Goal: Find specific page/section

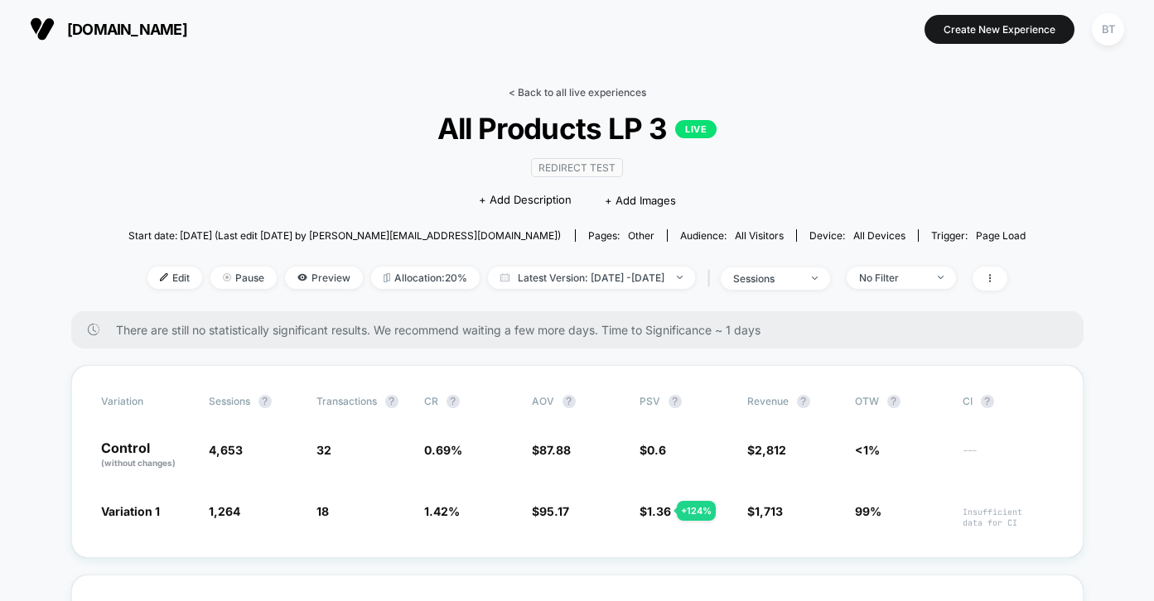
click at [536, 93] on link "< Back to all live experiences" at bounding box center [576, 92] width 137 height 12
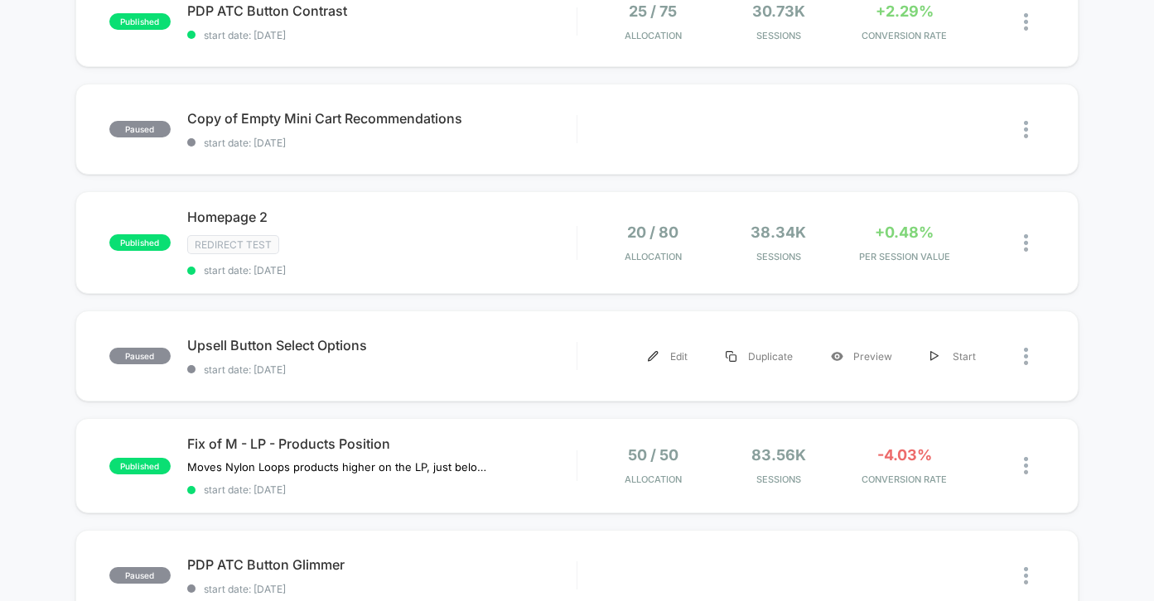
scroll to position [667, 0]
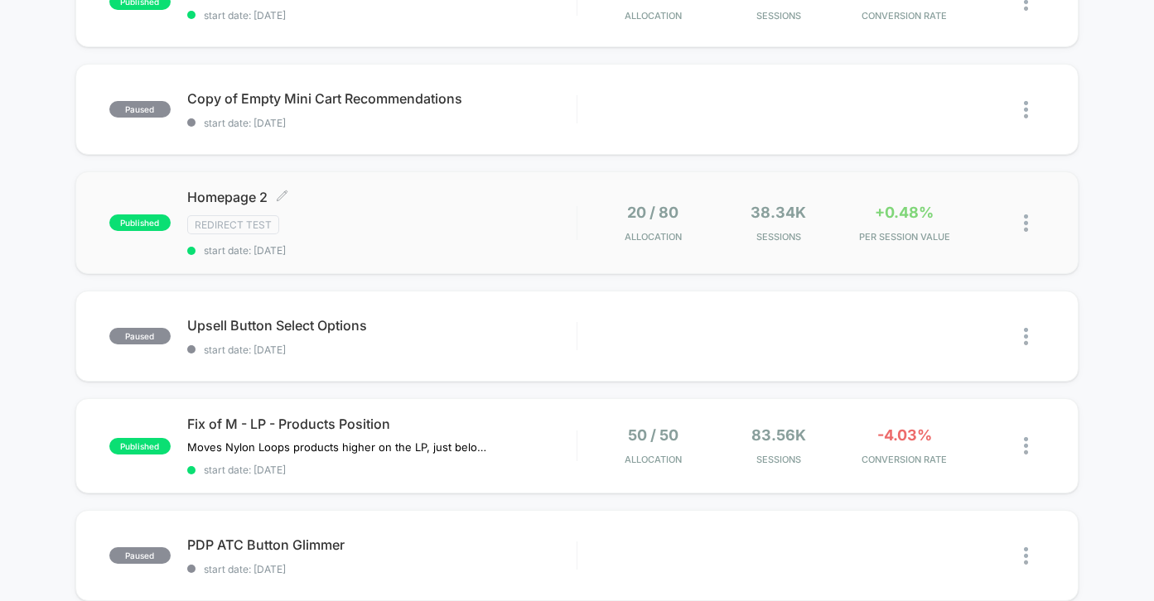
click at [548, 221] on div "Redirect Test" at bounding box center [381, 224] width 389 height 19
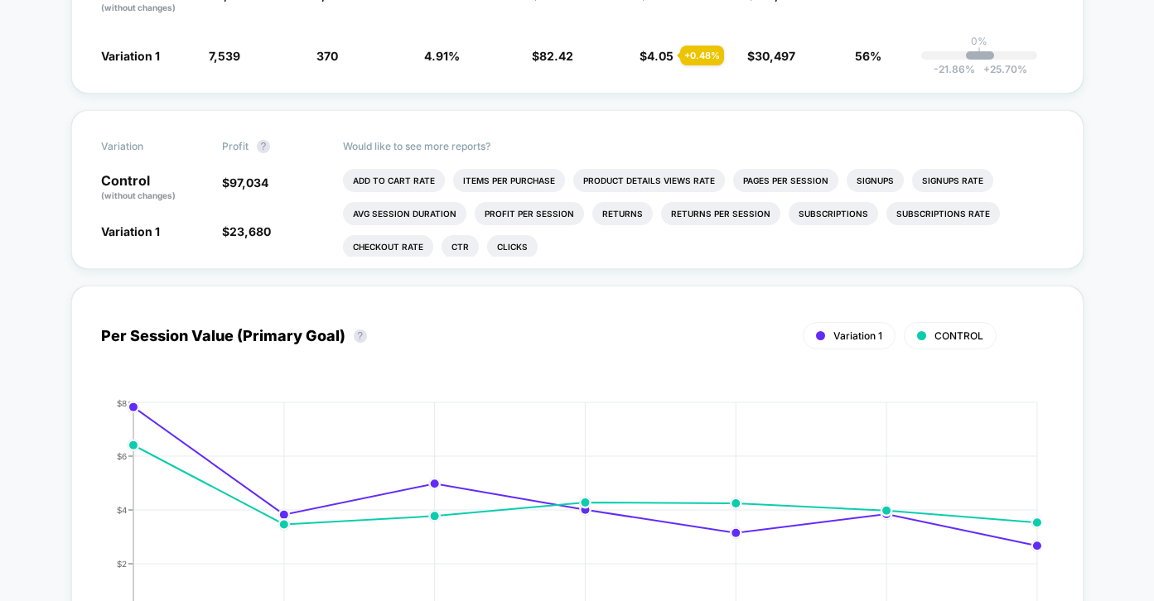
scroll to position [18, 0]
